Goal: Navigation & Orientation: Find specific page/section

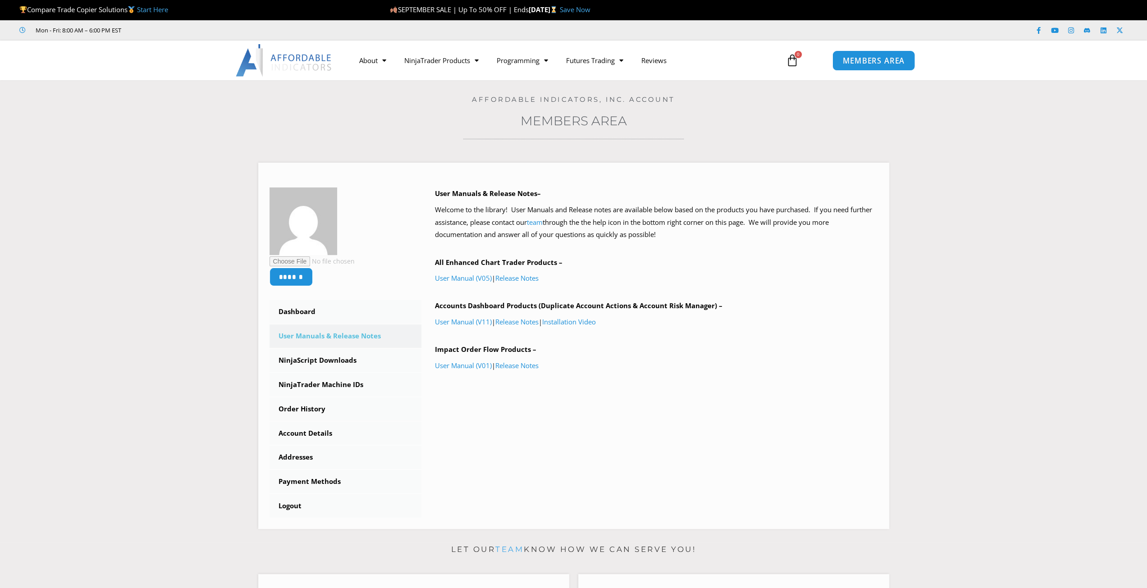
click at [881, 64] on span "MEMBERS AREA" at bounding box center [874, 61] width 62 height 8
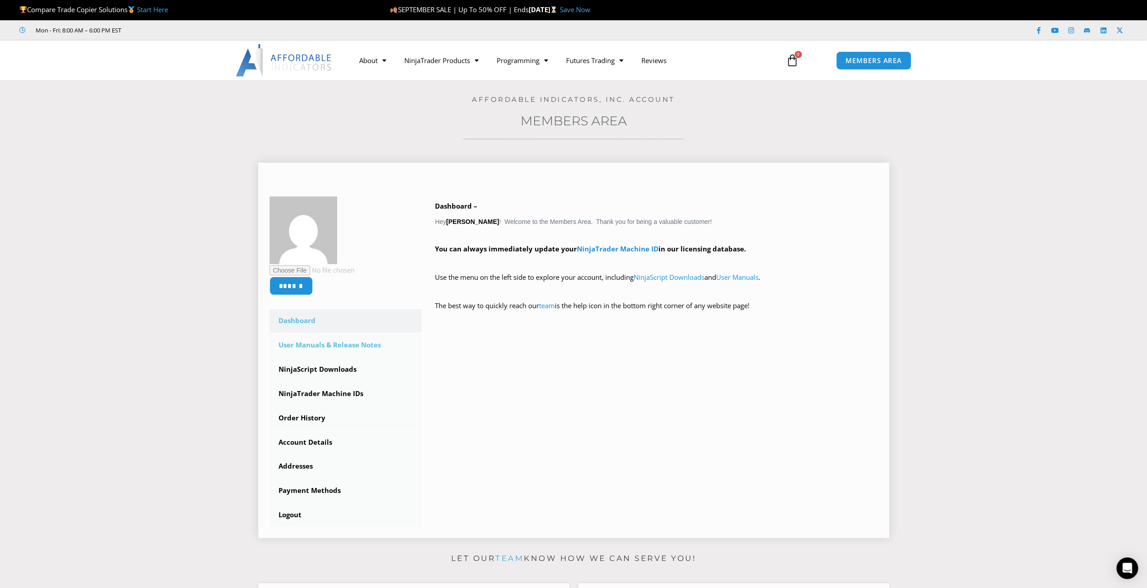
click at [365, 348] on link "User Manuals & Release Notes" at bounding box center [346, 345] width 152 height 23
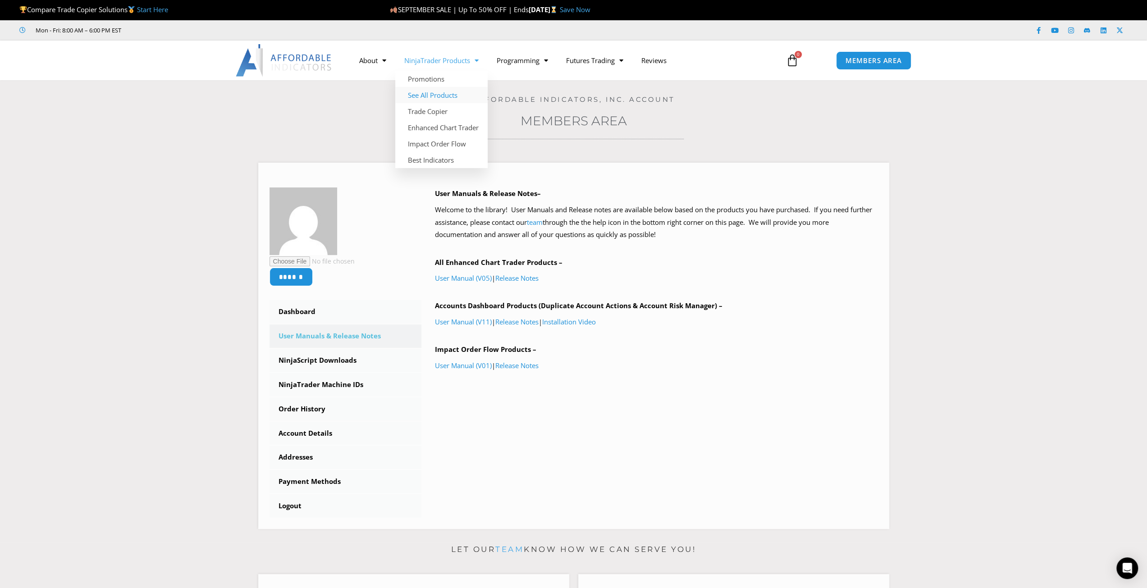
click at [441, 93] on link "See All Products" at bounding box center [441, 95] width 92 height 16
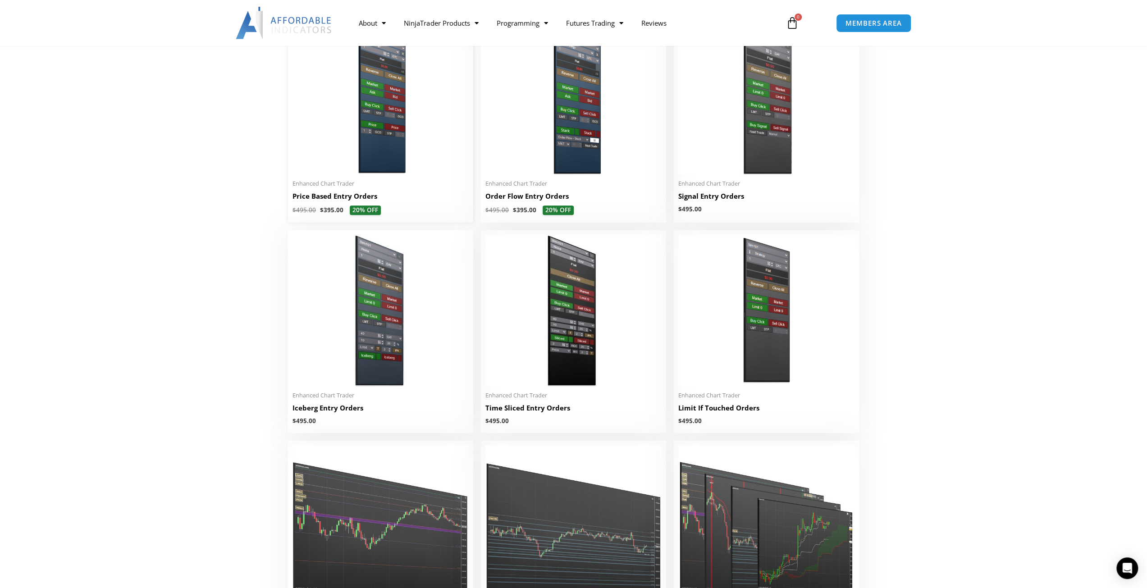
scroll to position [811, 0]
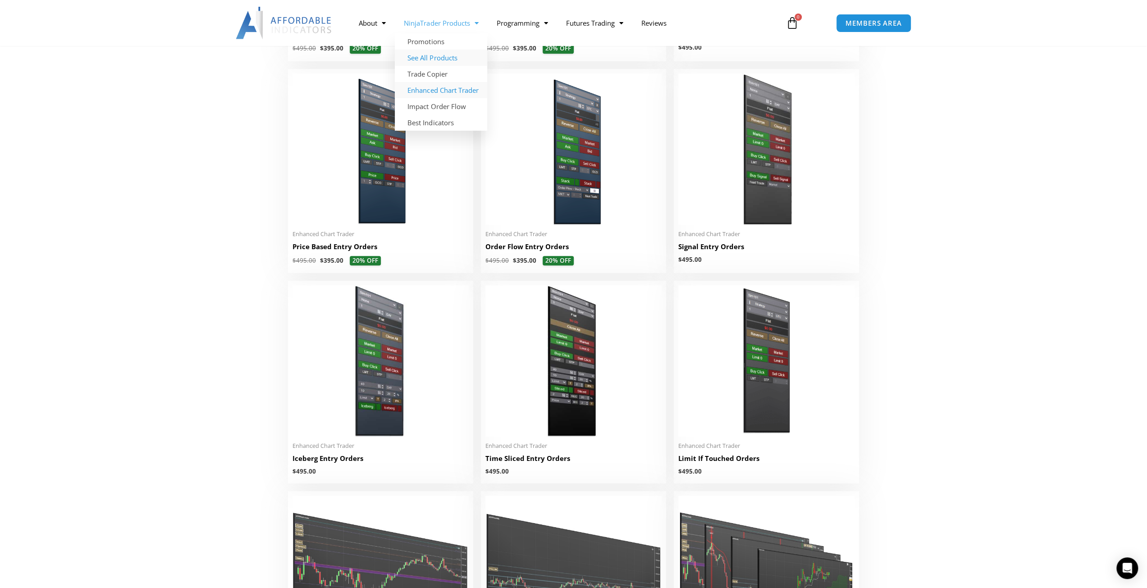
click at [442, 91] on link "Enhanced Chart Trader" at bounding box center [441, 90] width 92 height 16
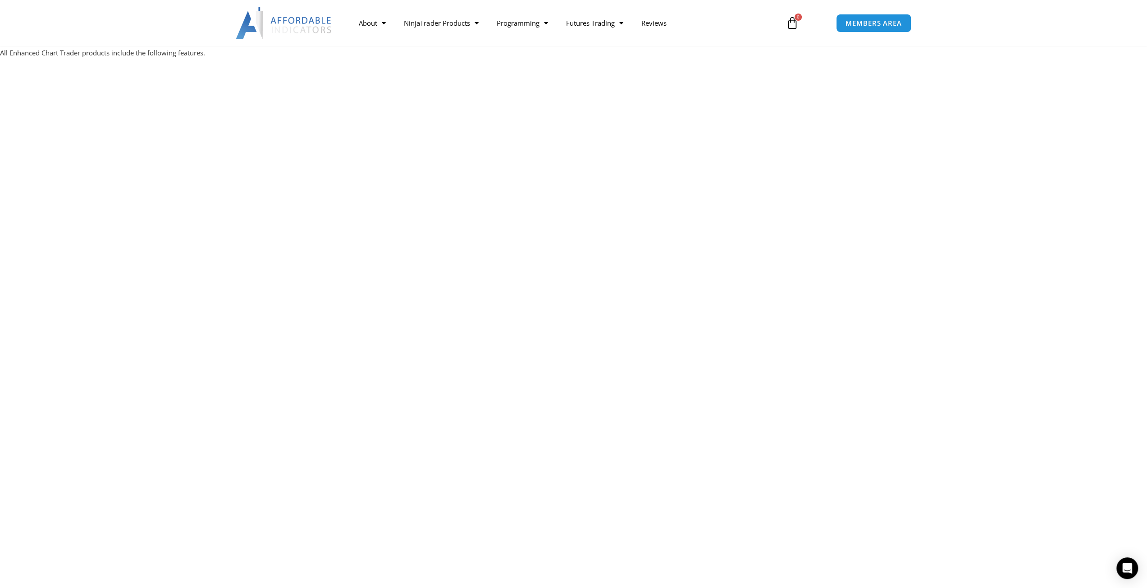
scroll to position [1082, 0]
